Goal: Task Accomplishment & Management: Manage account settings

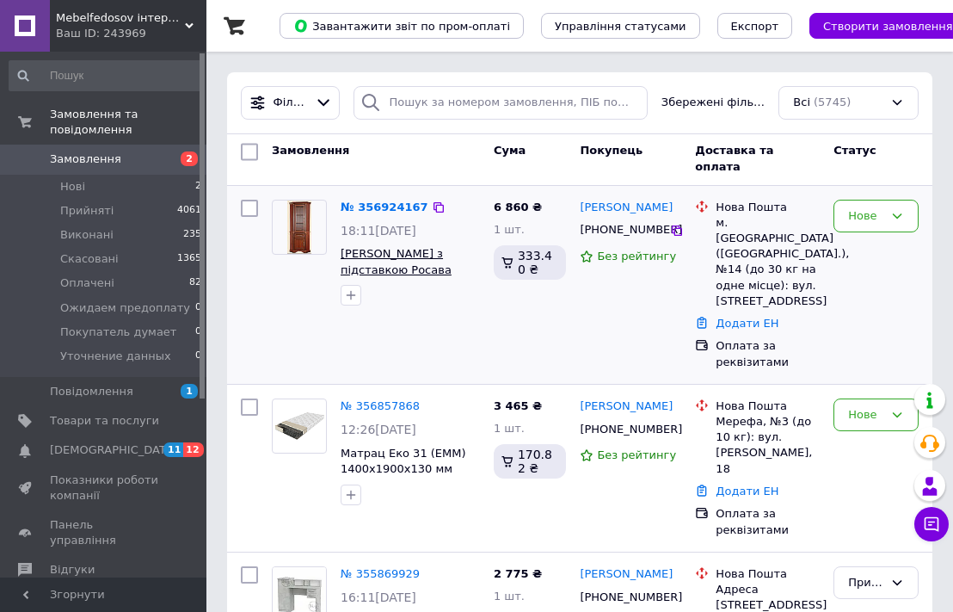
click at [382, 251] on span "[PERSON_NAME] з підставкою Росава МР-2698 МР-2697 (БМФ) 610х610х2020мм" at bounding box center [396, 285] width 111 height 77
click at [903, 408] on icon at bounding box center [898, 415] width 14 height 14
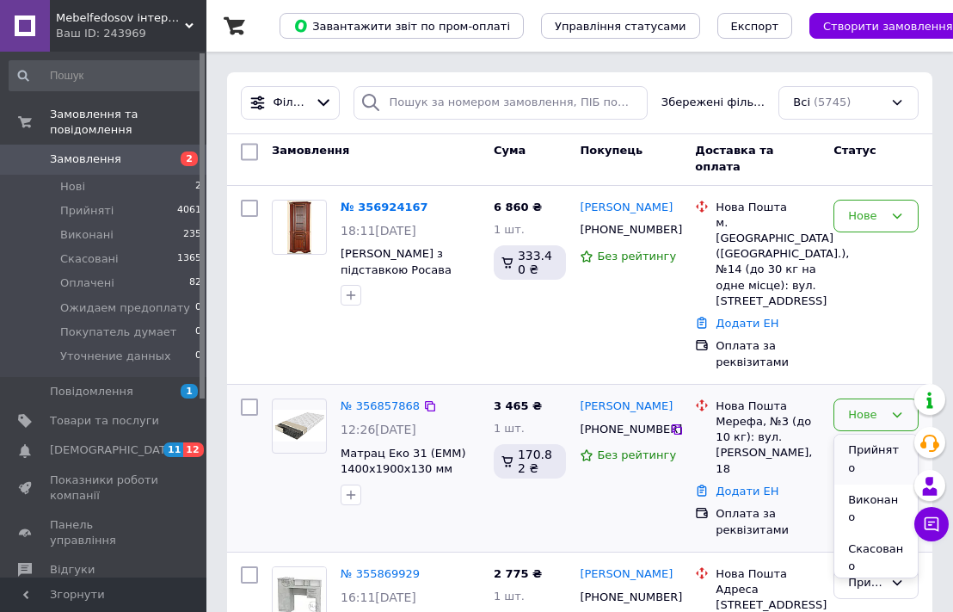
click at [867, 435] on li "Прийнято" at bounding box center [876, 459] width 83 height 49
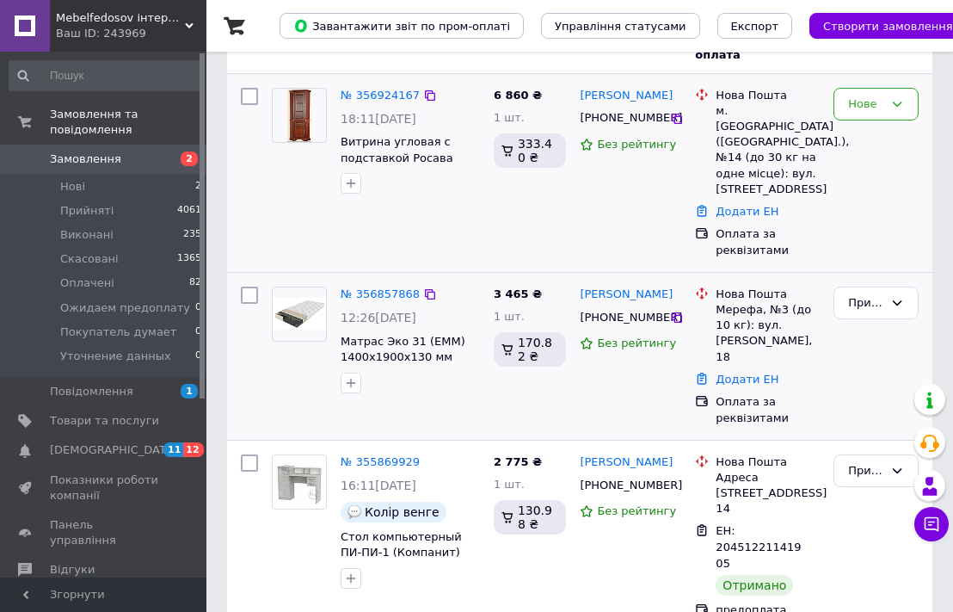
scroll to position [69, 0]
